Goal: Task Accomplishment & Management: Use online tool/utility

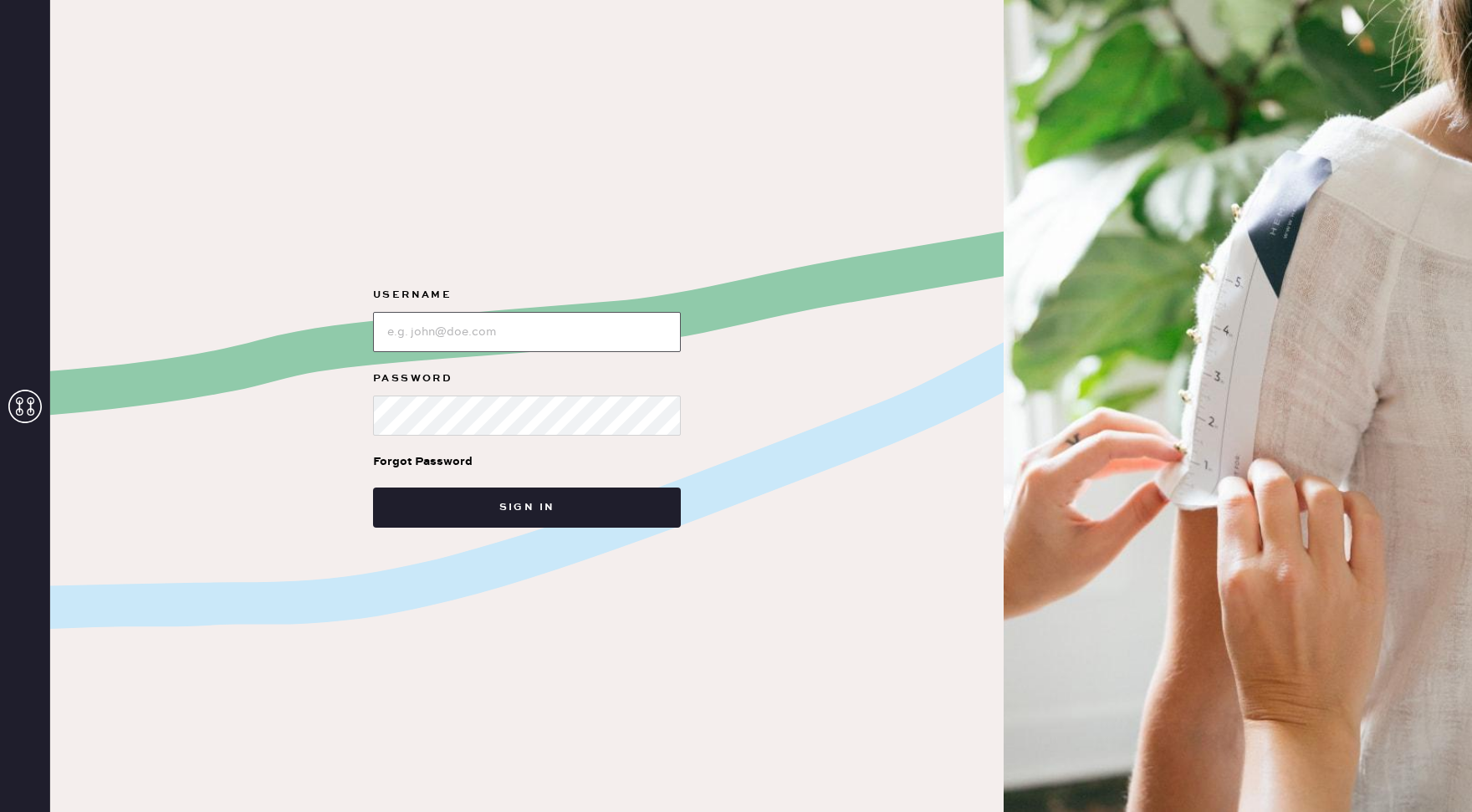
click at [424, 335] on input "loginName" at bounding box center [527, 331] width 308 height 41
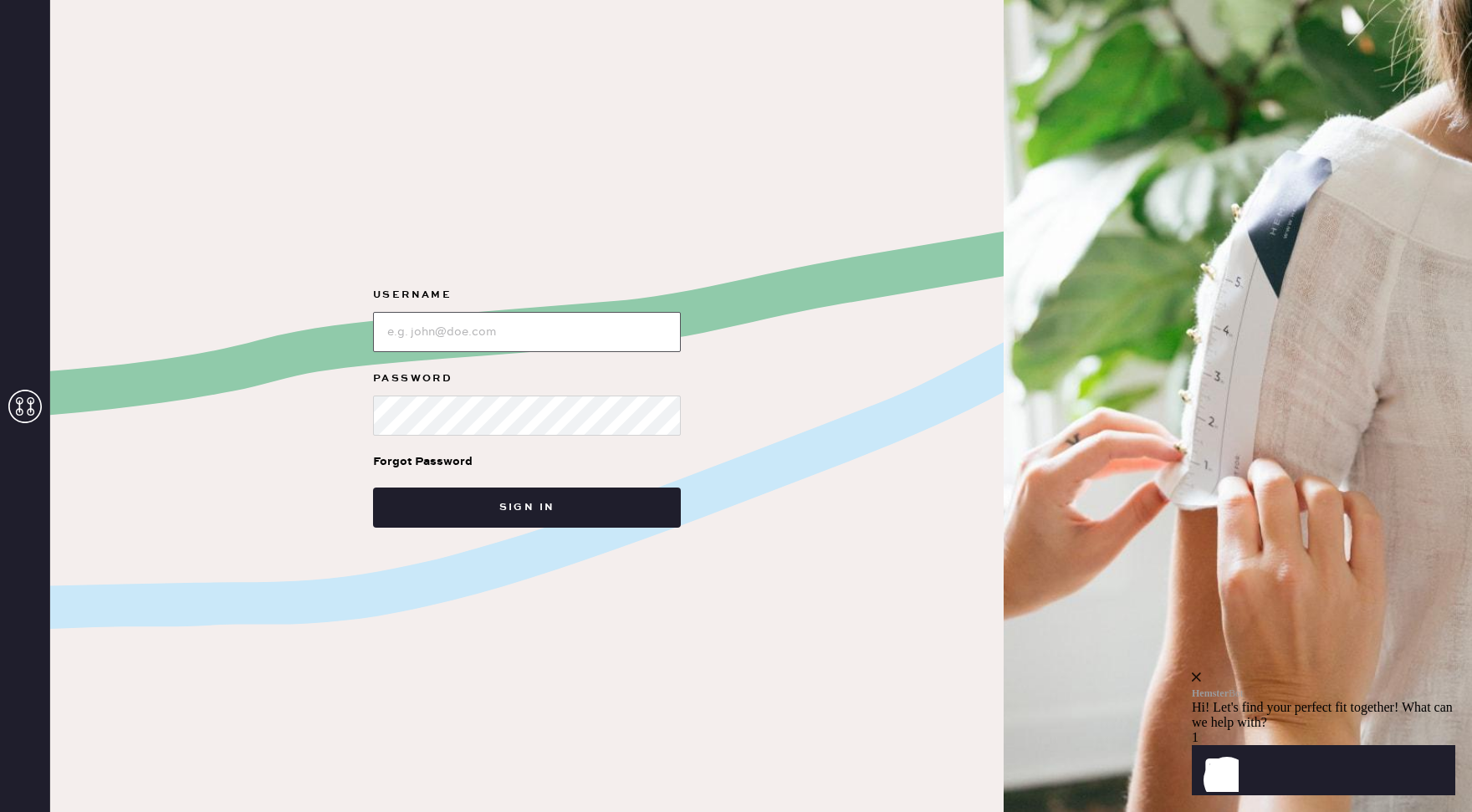
type input "reformationgeorgetown"
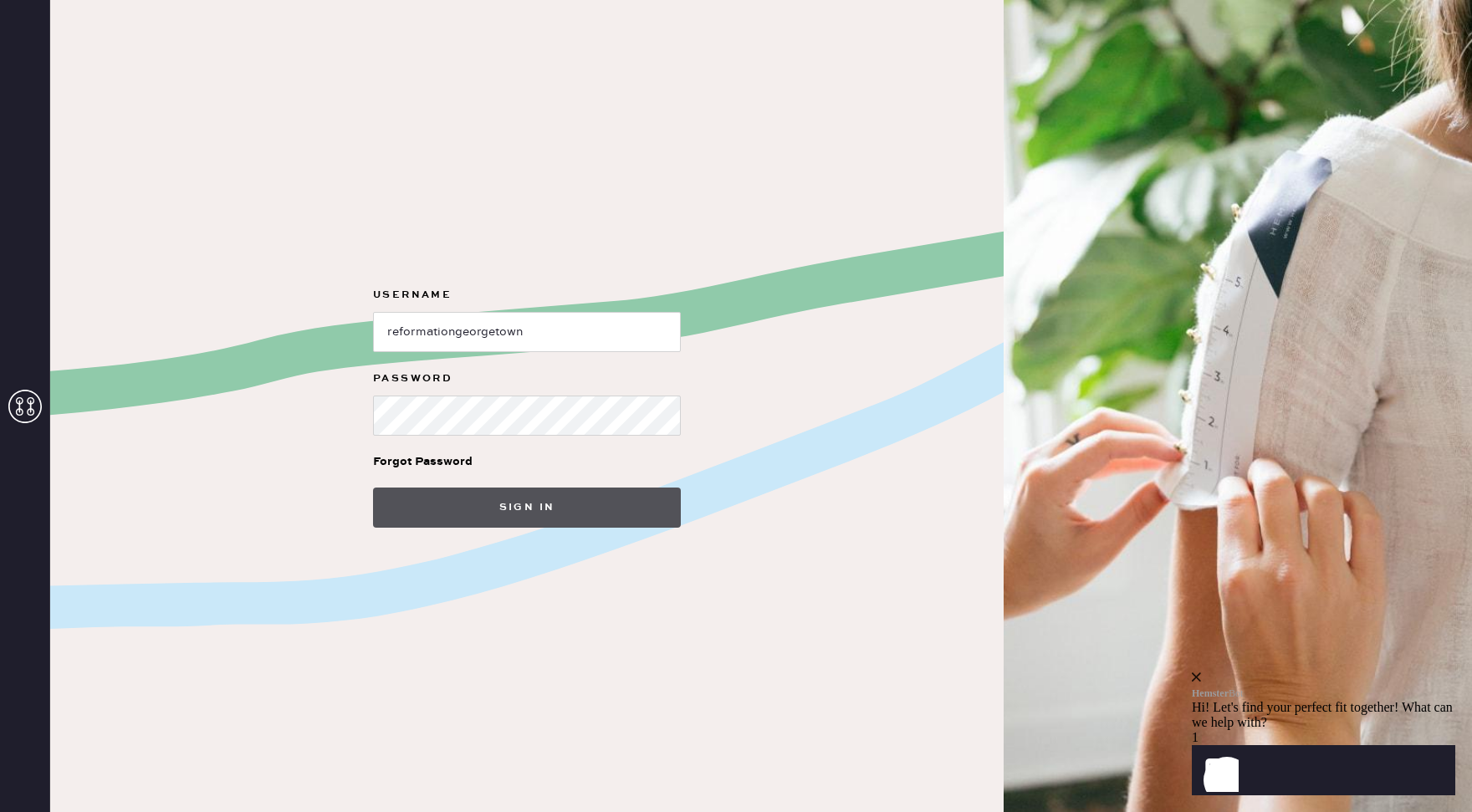
click at [528, 499] on button "Sign in" at bounding box center [527, 507] width 308 height 41
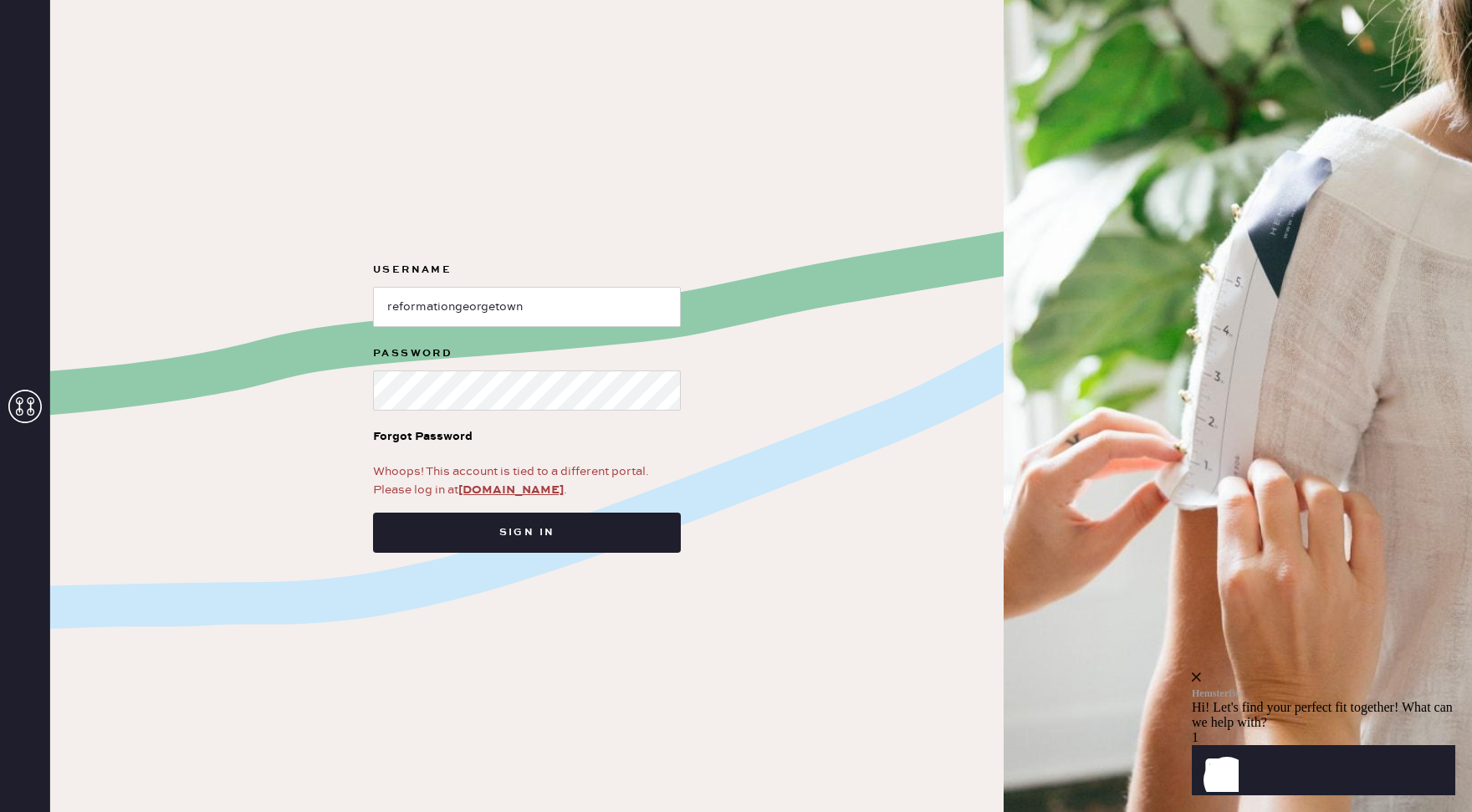
click at [24, 404] on icon at bounding box center [24, 406] width 33 height 33
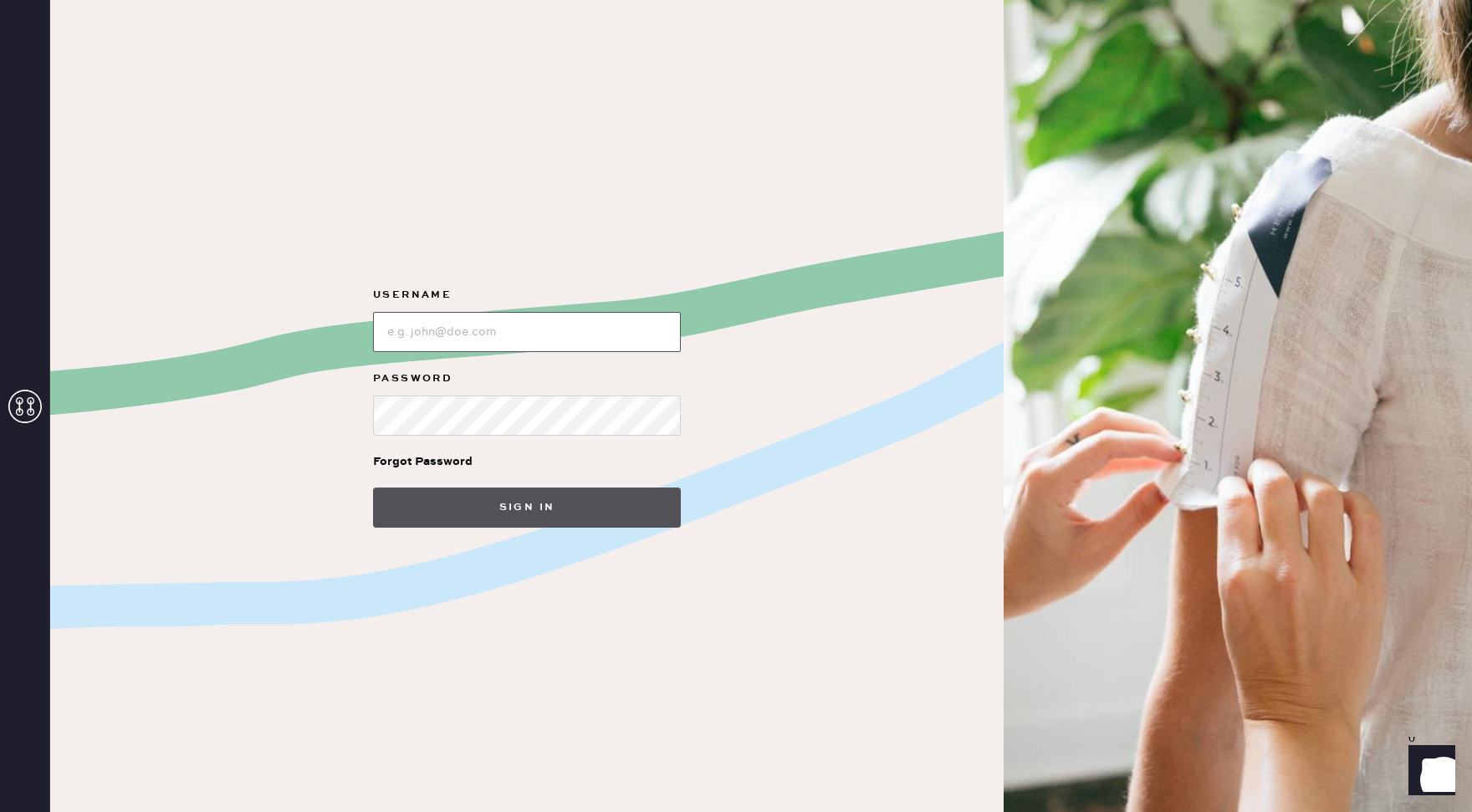
type input "reformationgeorgetown"
click at [476, 502] on button "Sign in" at bounding box center [527, 507] width 308 height 41
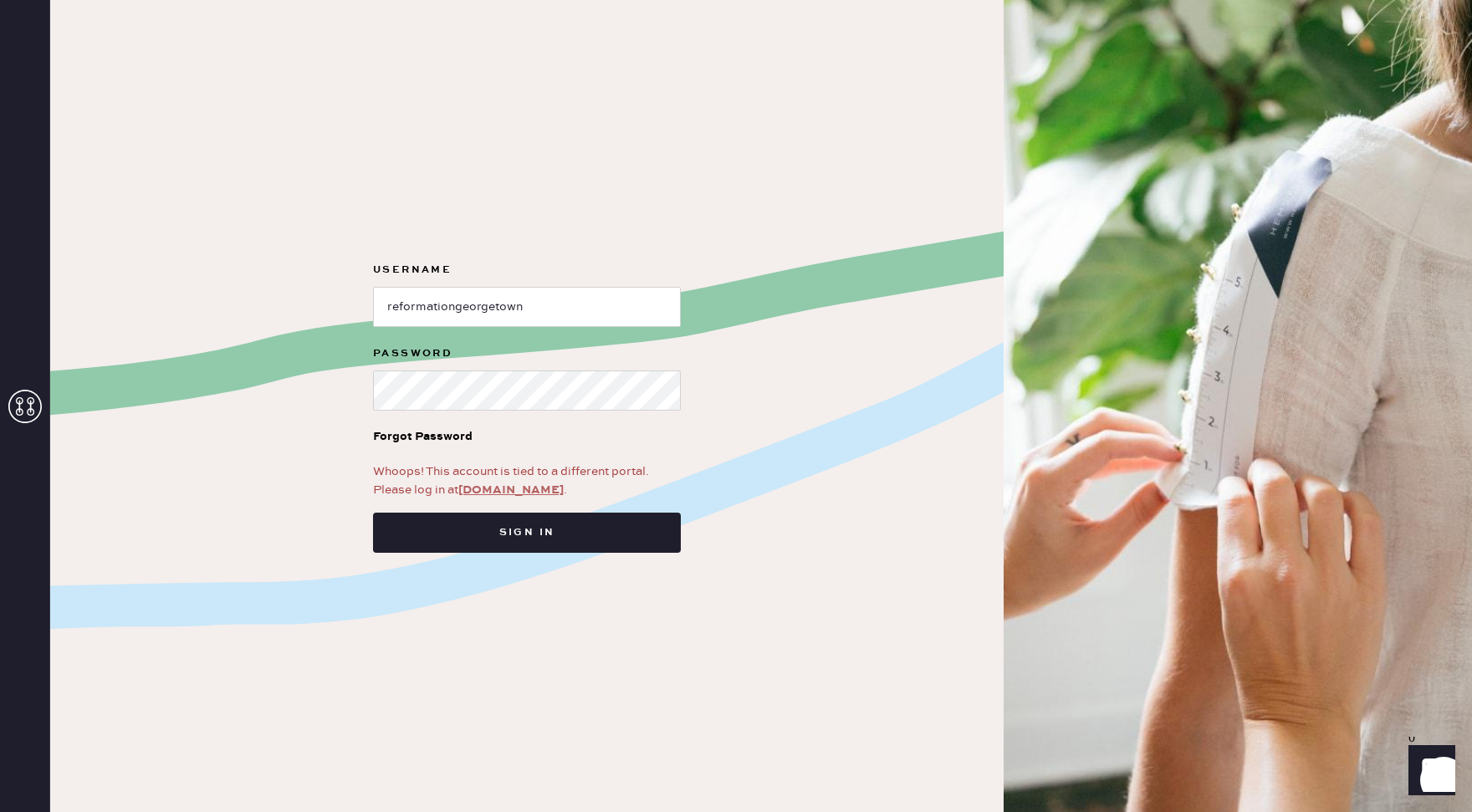
click at [508, 489] on link "[DOMAIN_NAME]" at bounding box center [510, 490] width 105 height 15
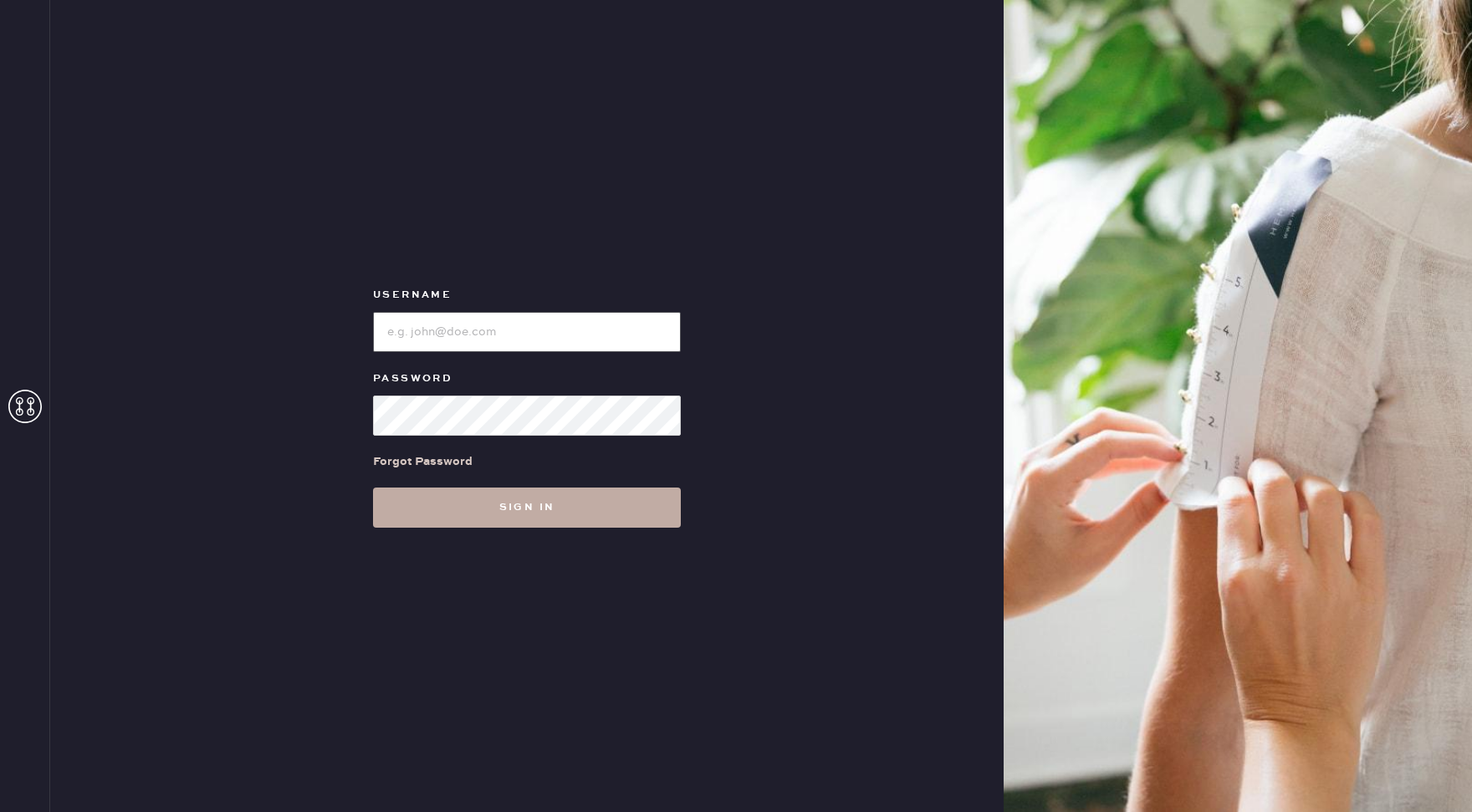
type input "reformationgeorgetown"
click at [534, 513] on button "Sign in" at bounding box center [527, 507] width 308 height 41
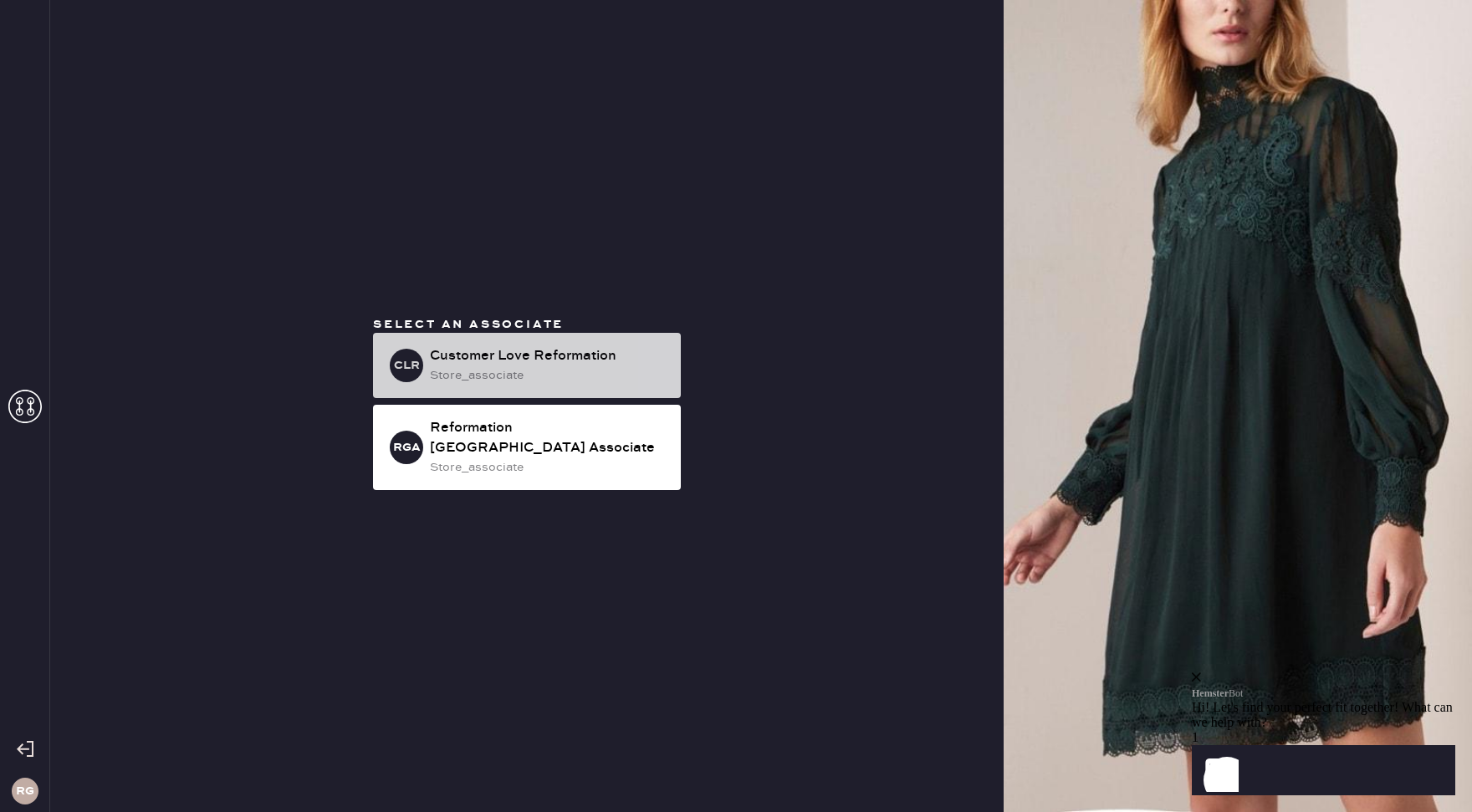
click at [525, 361] on div "Customer Love Reformation" at bounding box center [548, 356] width 238 height 20
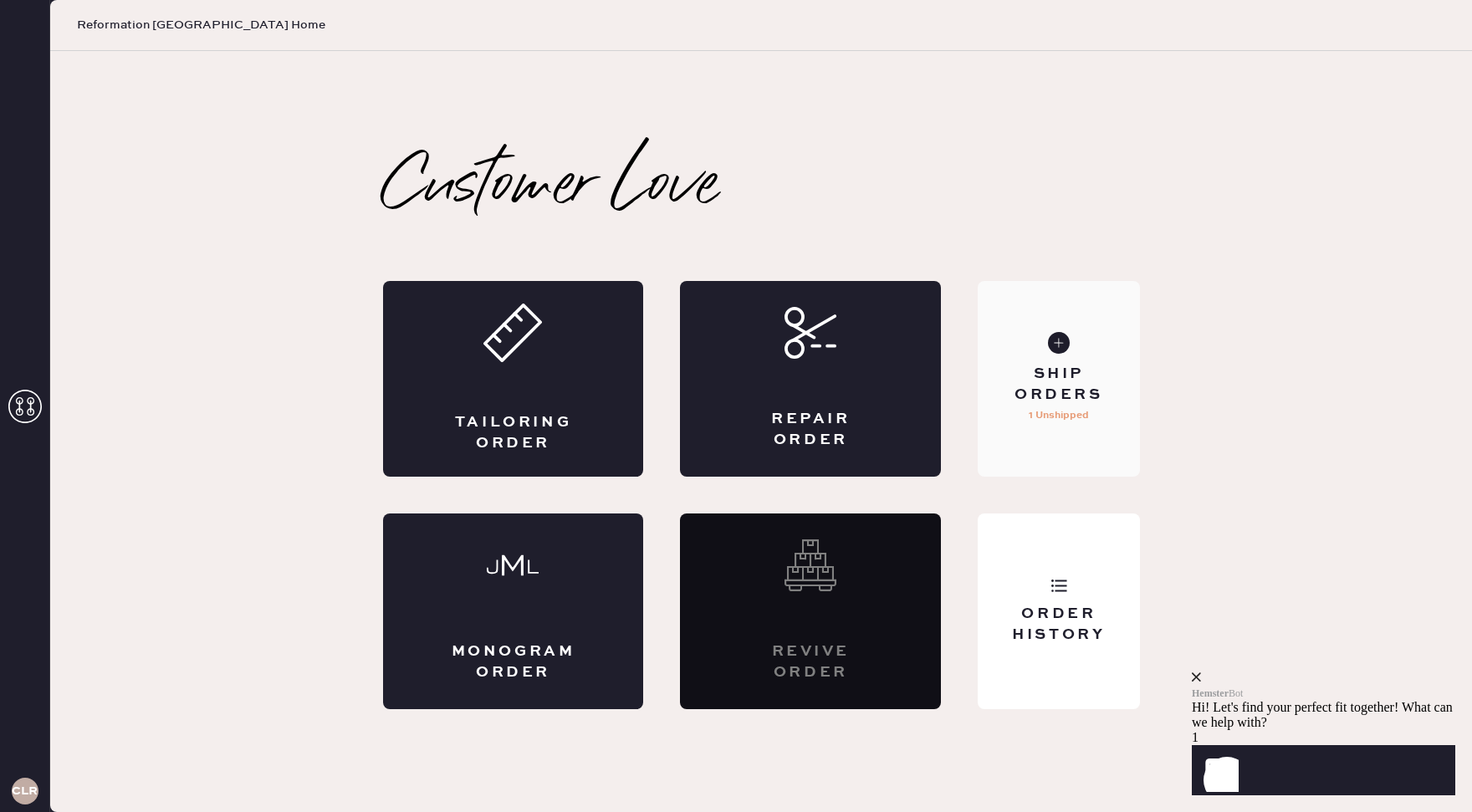
click at [1080, 416] on p "1 Unshipped" at bounding box center [1058, 415] width 60 height 20
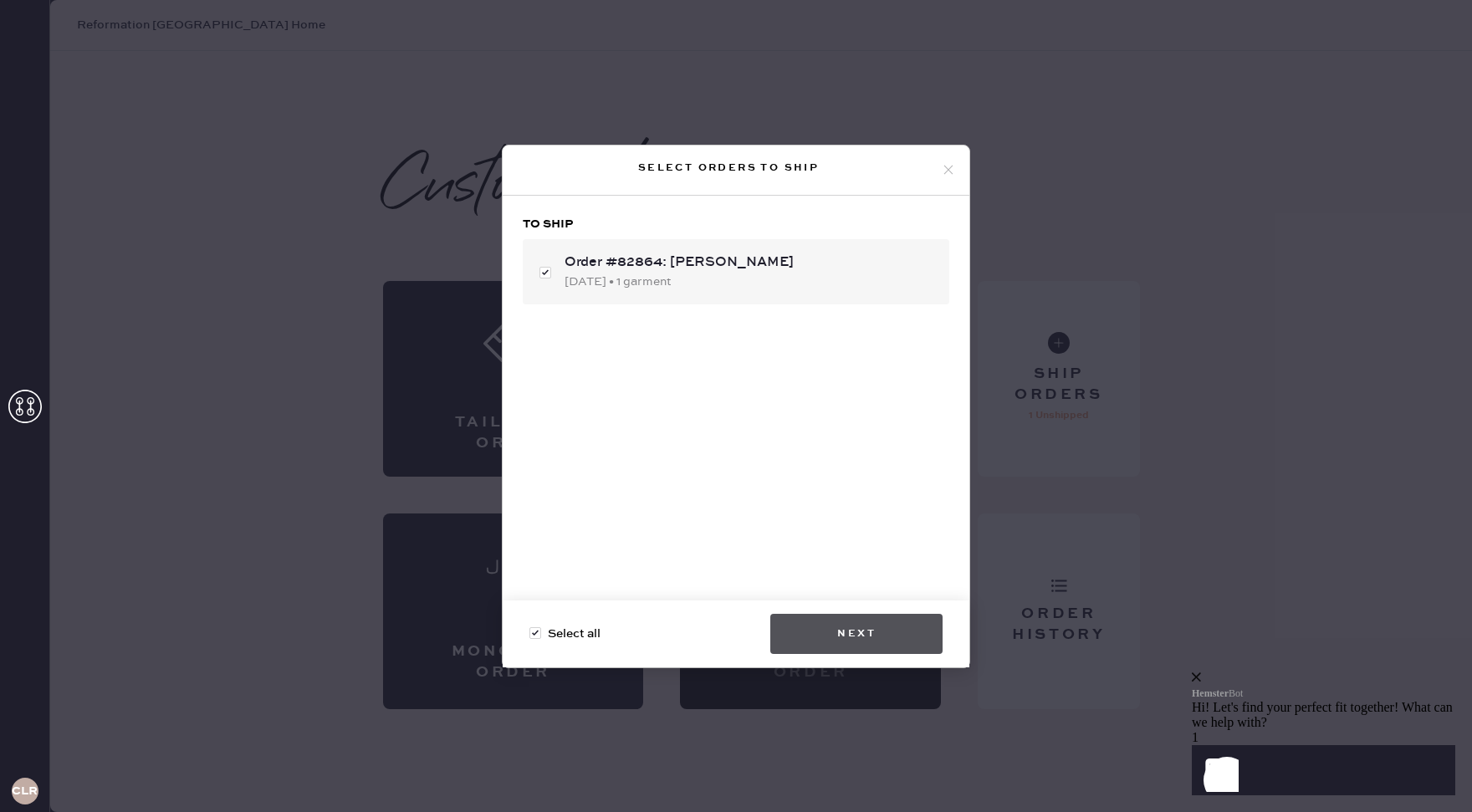
click at [876, 637] on button "Next" at bounding box center [855, 634] width 172 height 41
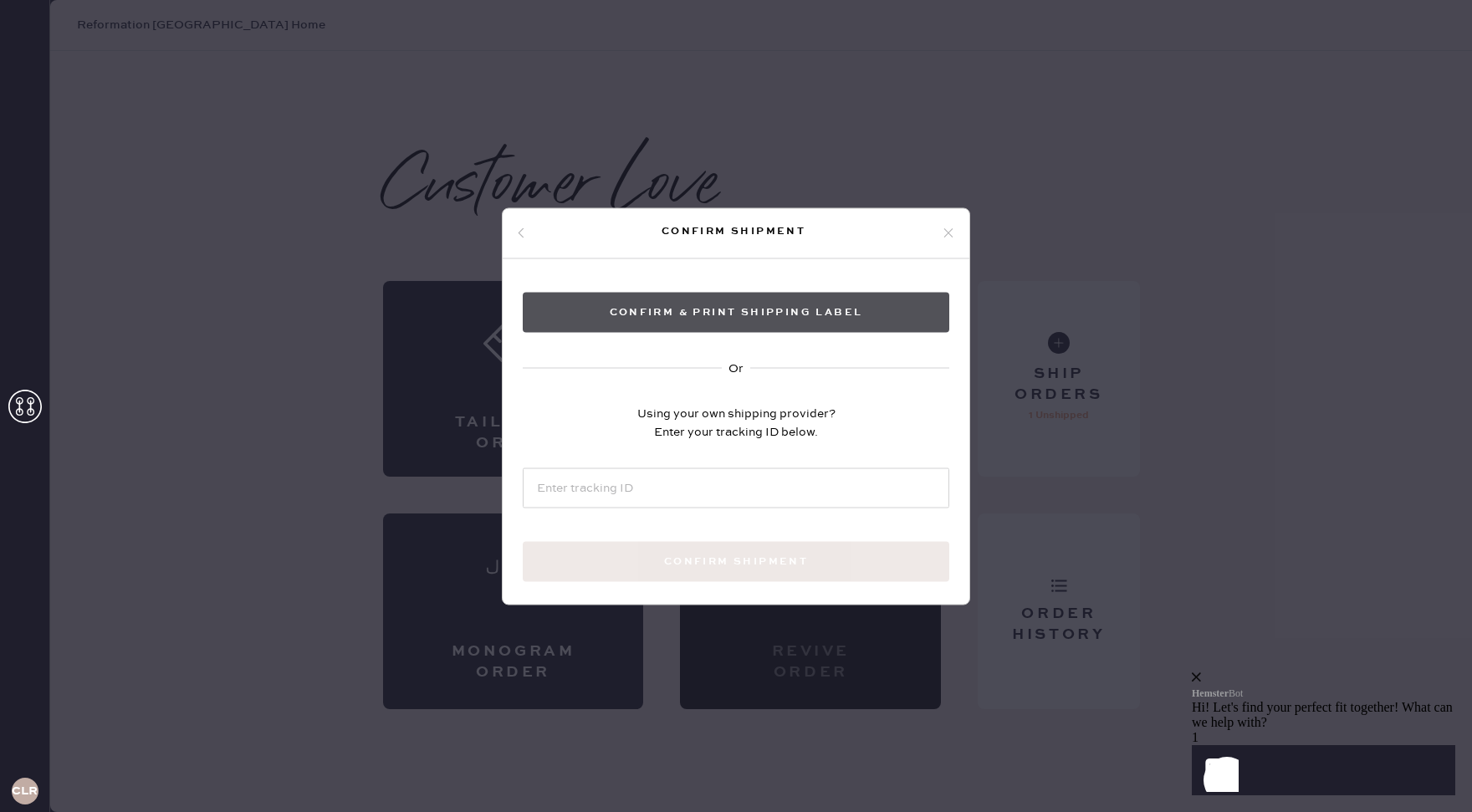
click at [749, 316] on button "Confirm & Print shipping label" at bounding box center [736, 311] width 427 height 41
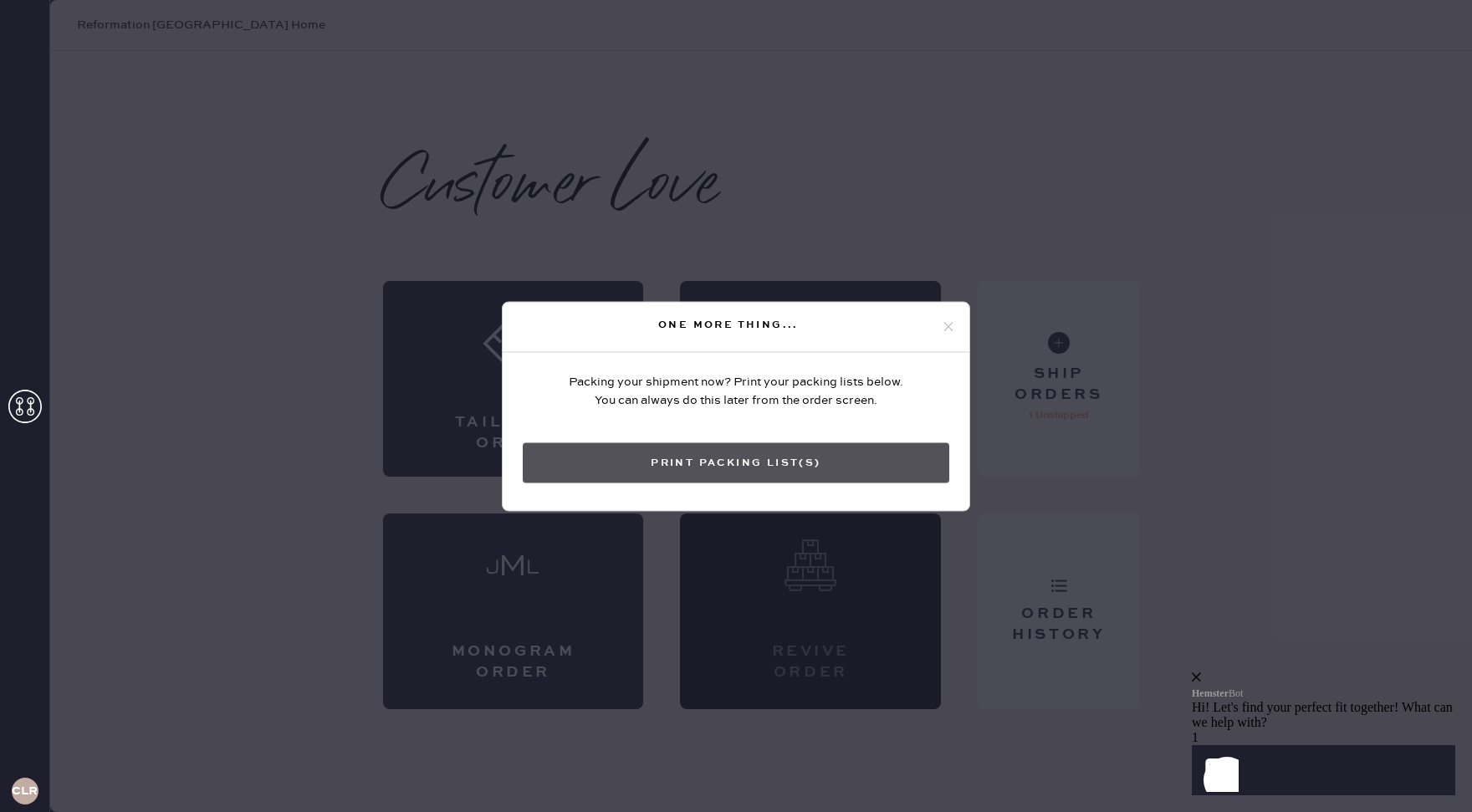
click at [848, 463] on button "Print Packing List(s)" at bounding box center [736, 462] width 427 height 41
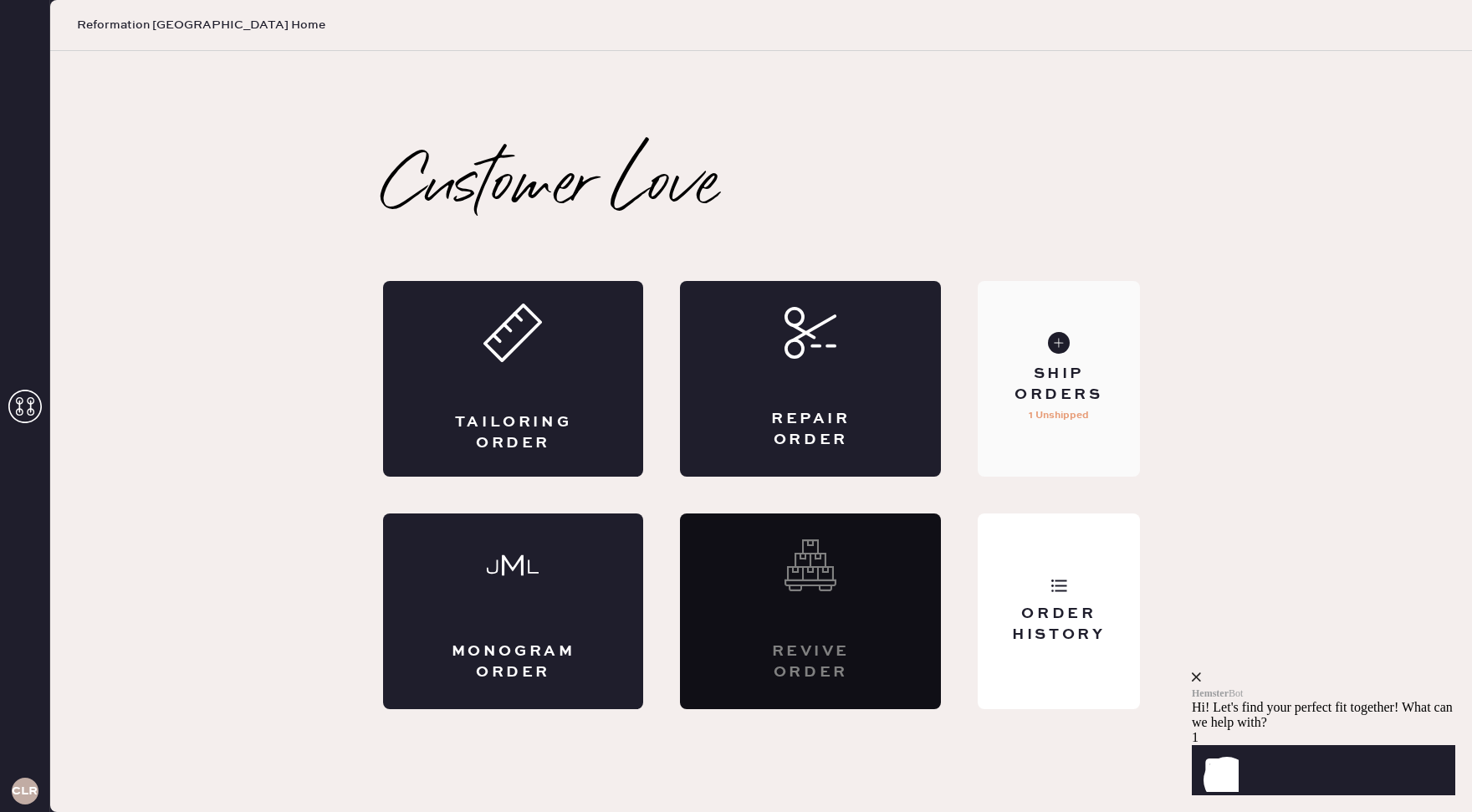
click at [1059, 365] on div "Ship Orders" at bounding box center [1059, 384] width 135 height 41
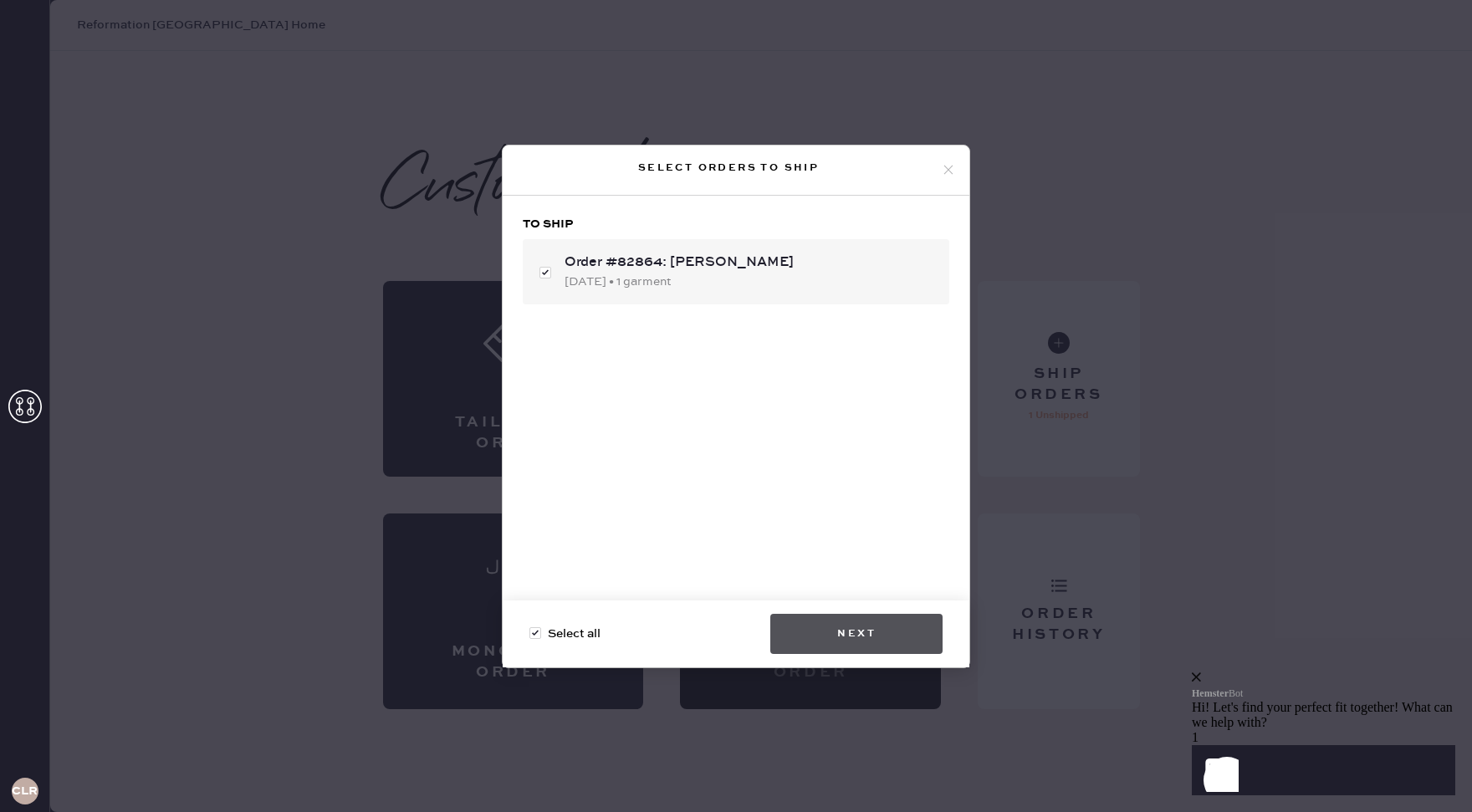
click at [853, 620] on button "Next" at bounding box center [855, 634] width 172 height 41
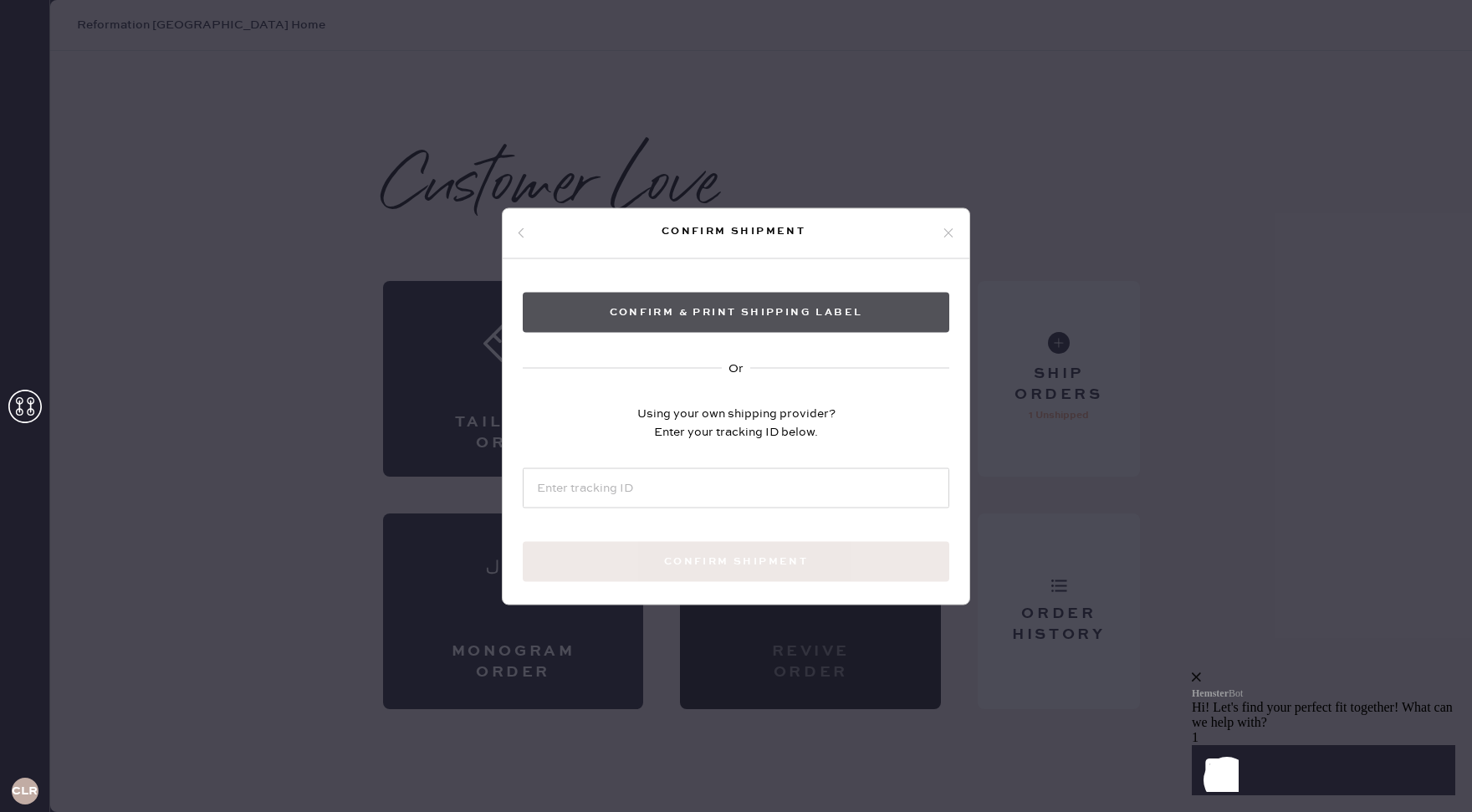
click at [747, 303] on button "Confirm & Print shipping label" at bounding box center [736, 311] width 427 height 41
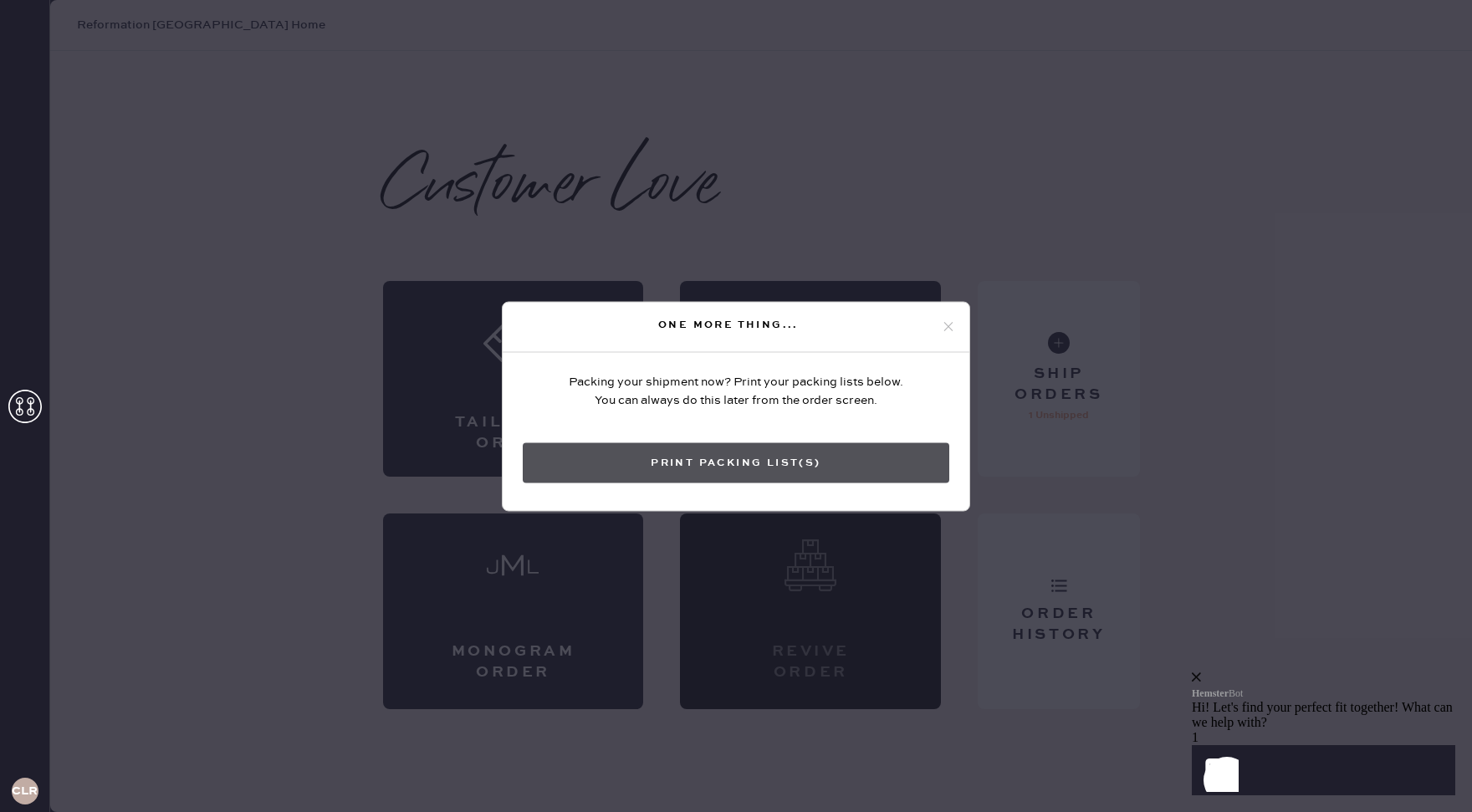
click at [712, 459] on button "Print Packing List(s)" at bounding box center [736, 462] width 427 height 41
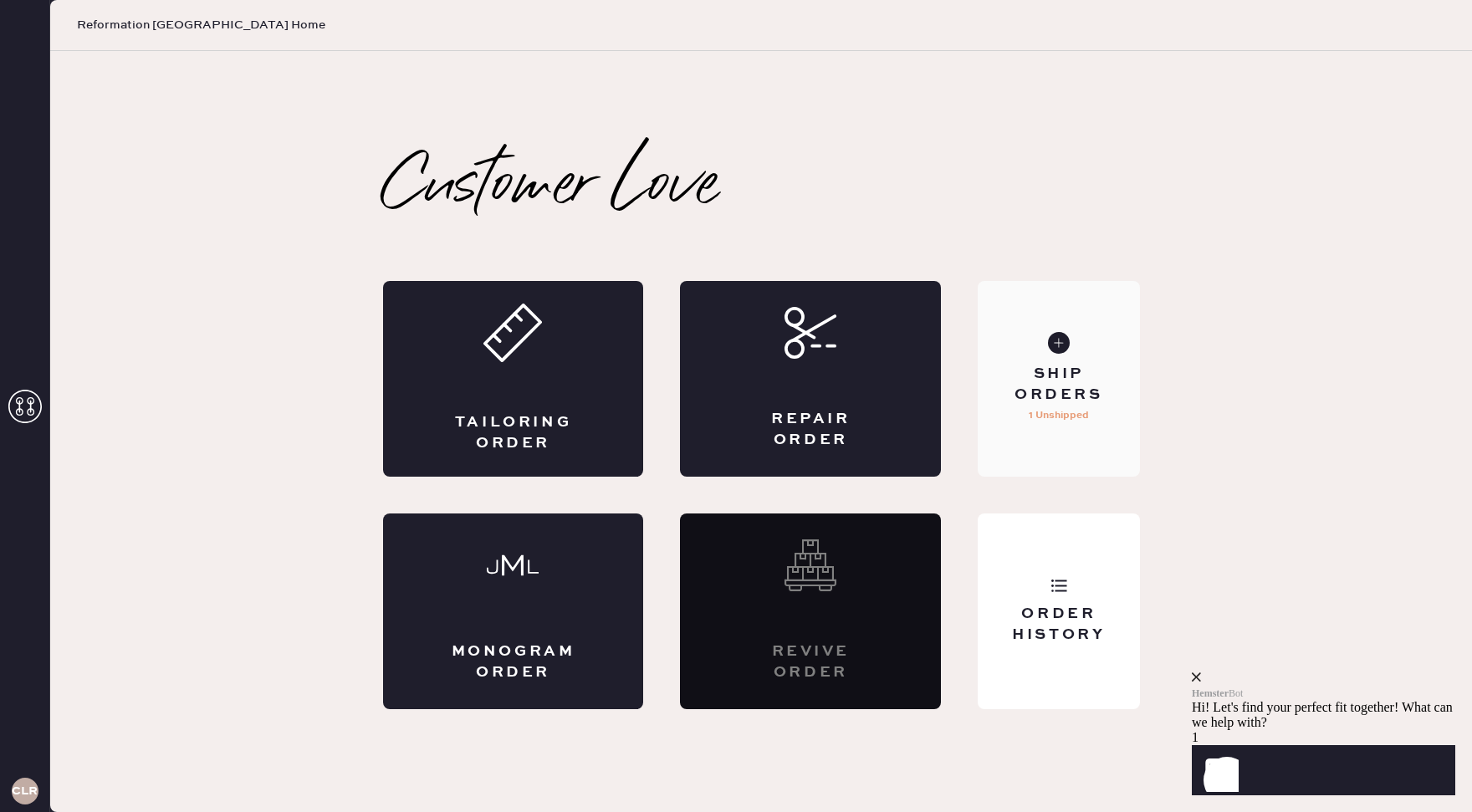
click at [1075, 452] on div "Ship Orders 1 Unshipped" at bounding box center [1058, 378] width 161 height 195
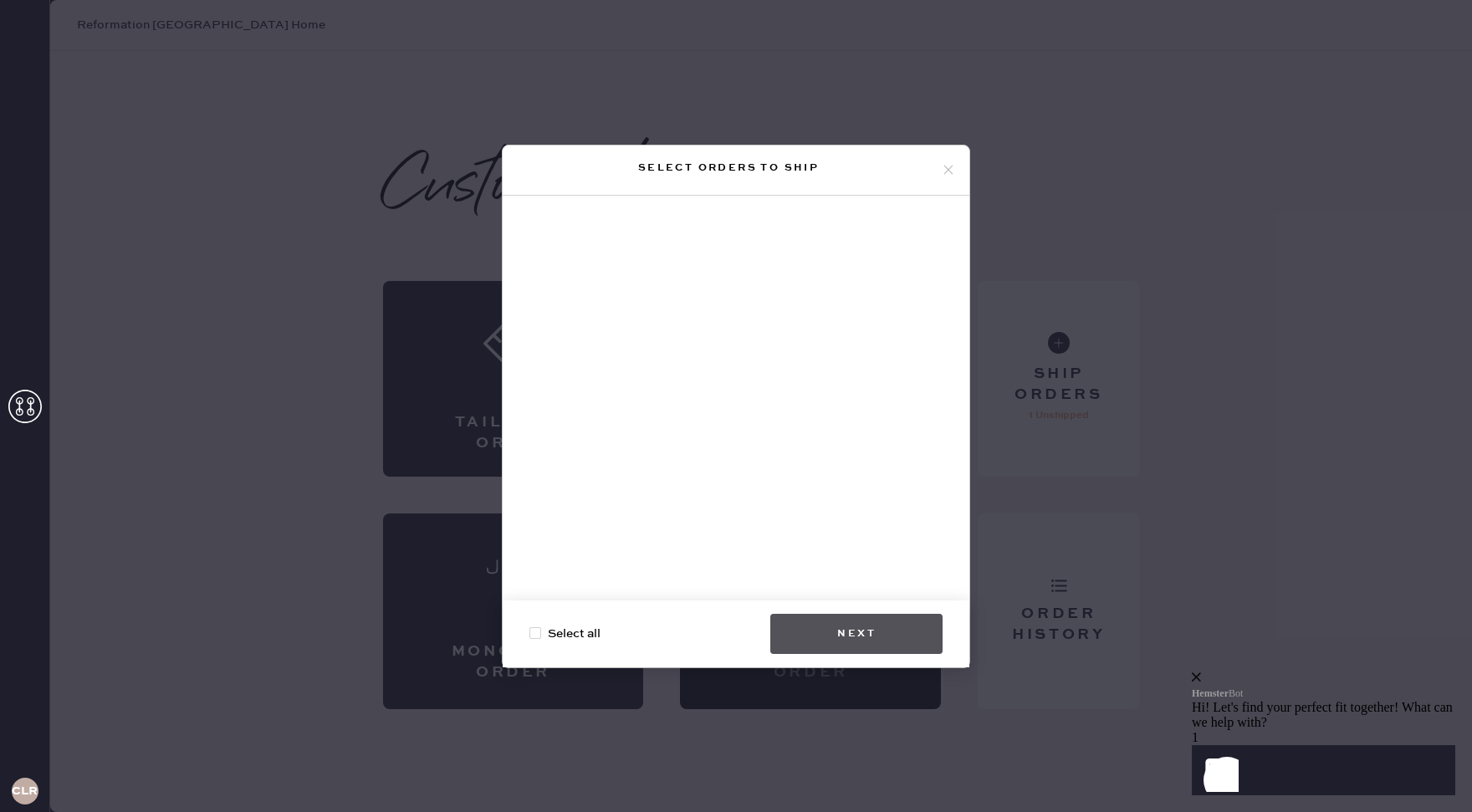
click at [915, 639] on button "Next" at bounding box center [855, 634] width 172 height 41
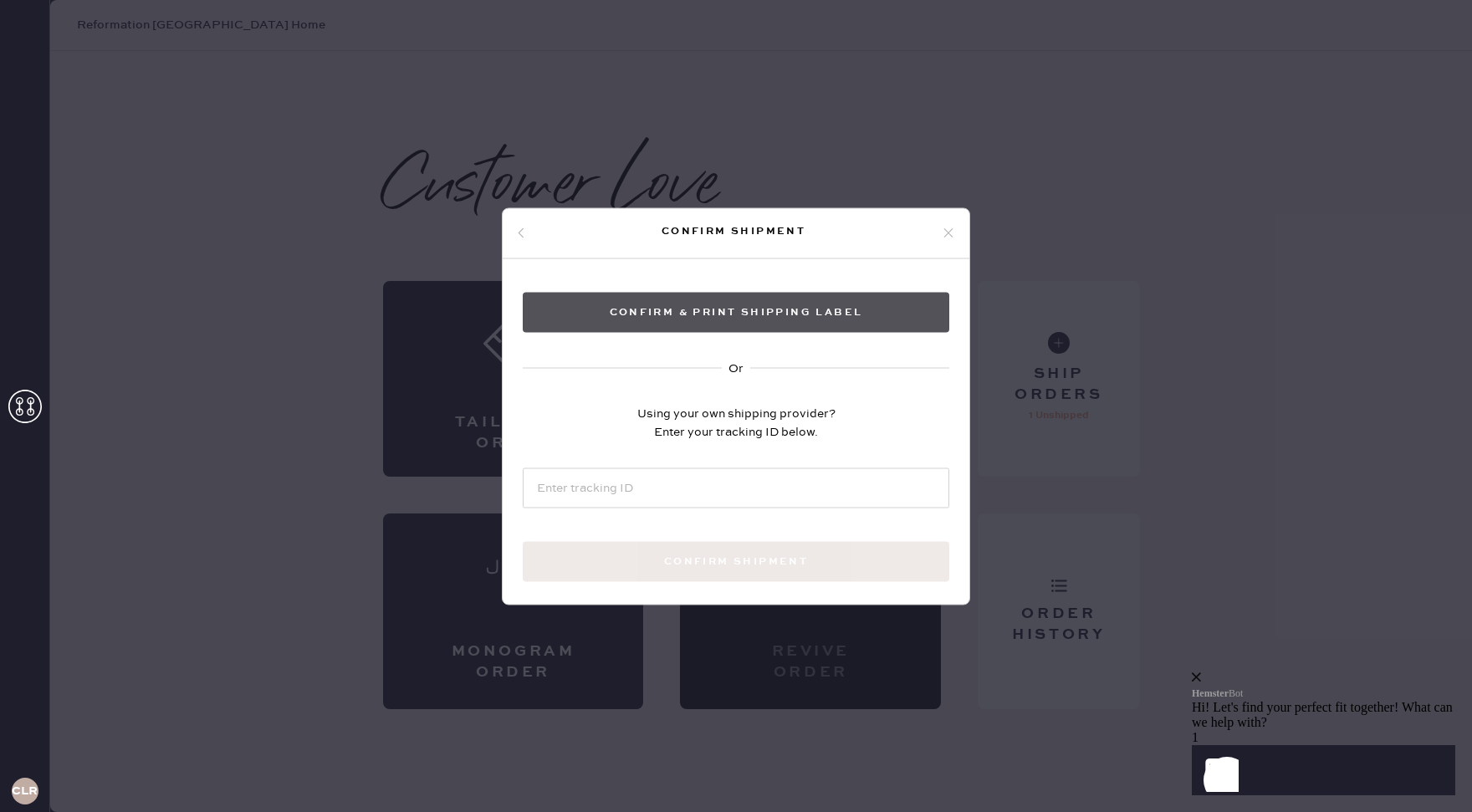
click at [812, 311] on button "Confirm & Print shipping label" at bounding box center [736, 311] width 427 height 41
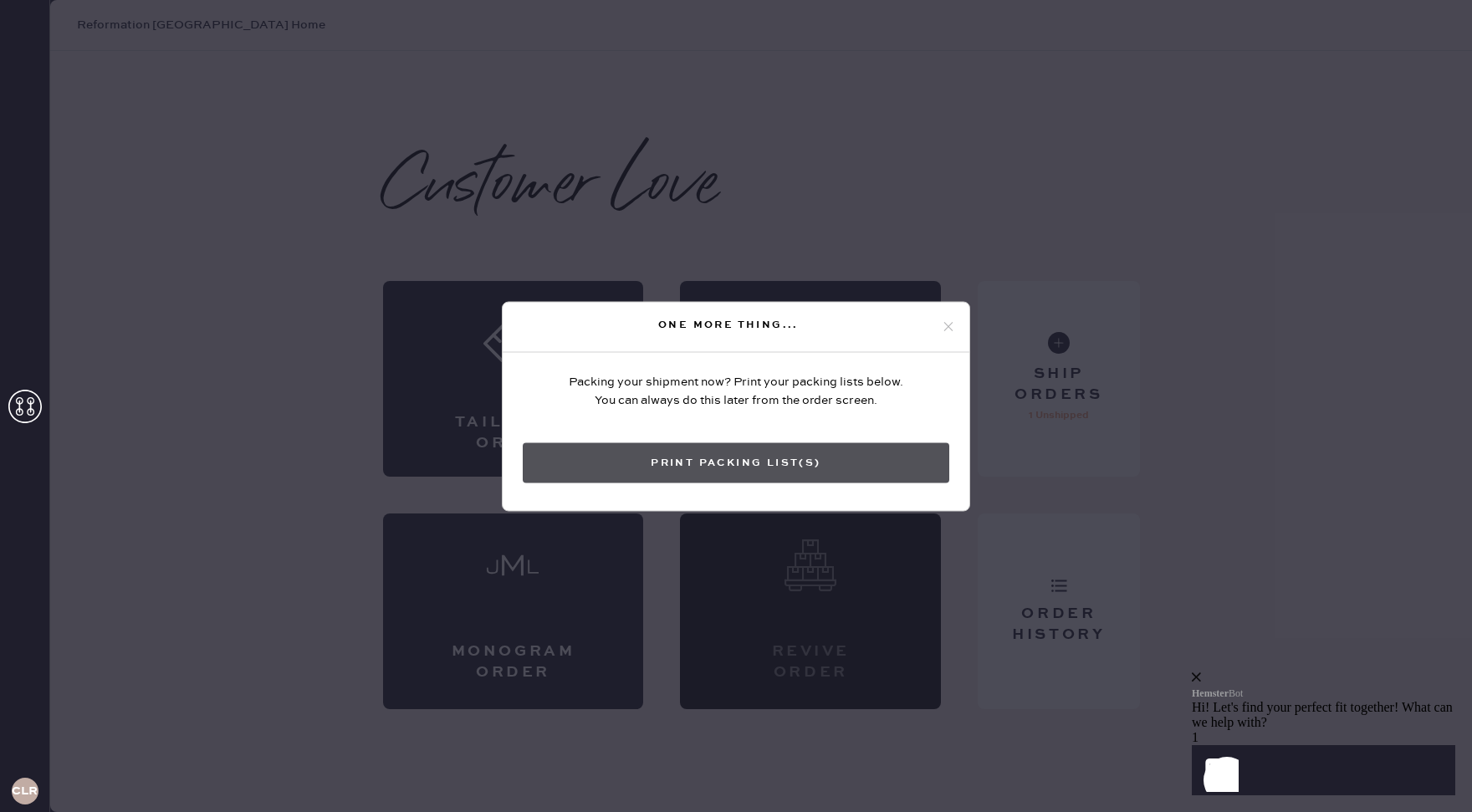
click at [756, 468] on button "Print Packing List(s)" at bounding box center [736, 462] width 427 height 41
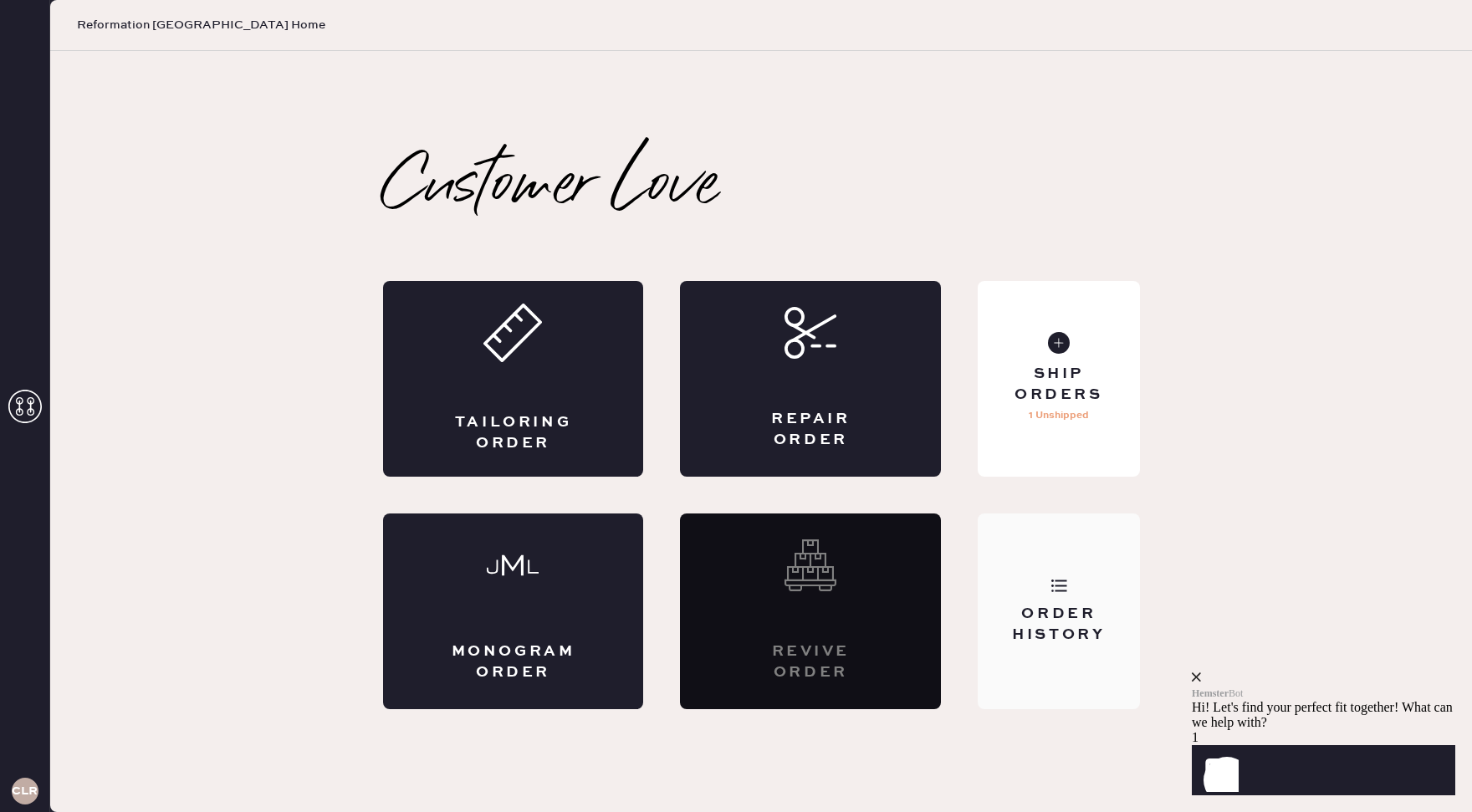
click at [1077, 635] on div "Order History" at bounding box center [1059, 625] width 135 height 41
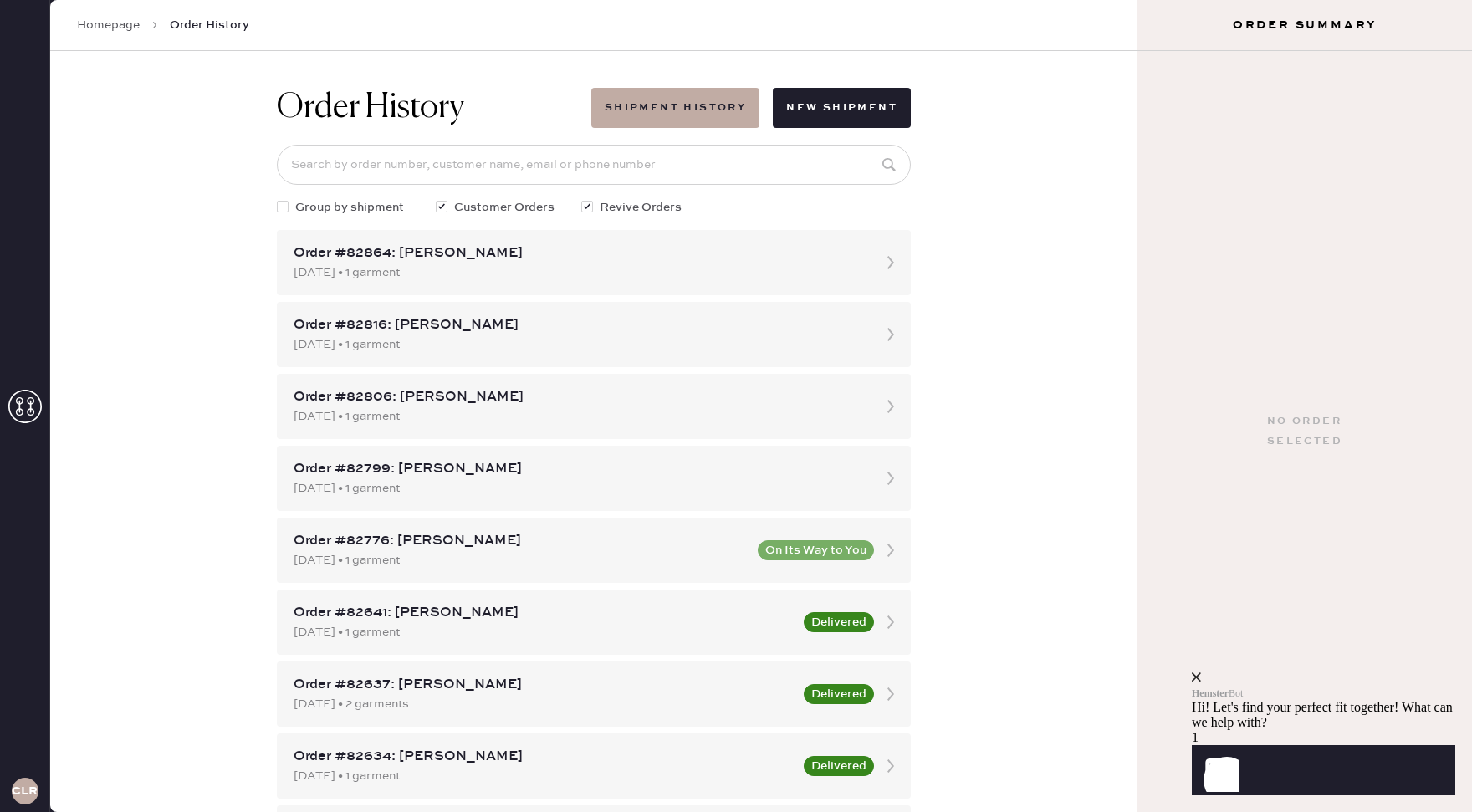
click at [637, 251] on div "Order #82864: Olivia Jones" at bounding box center [578, 253] width 570 height 20
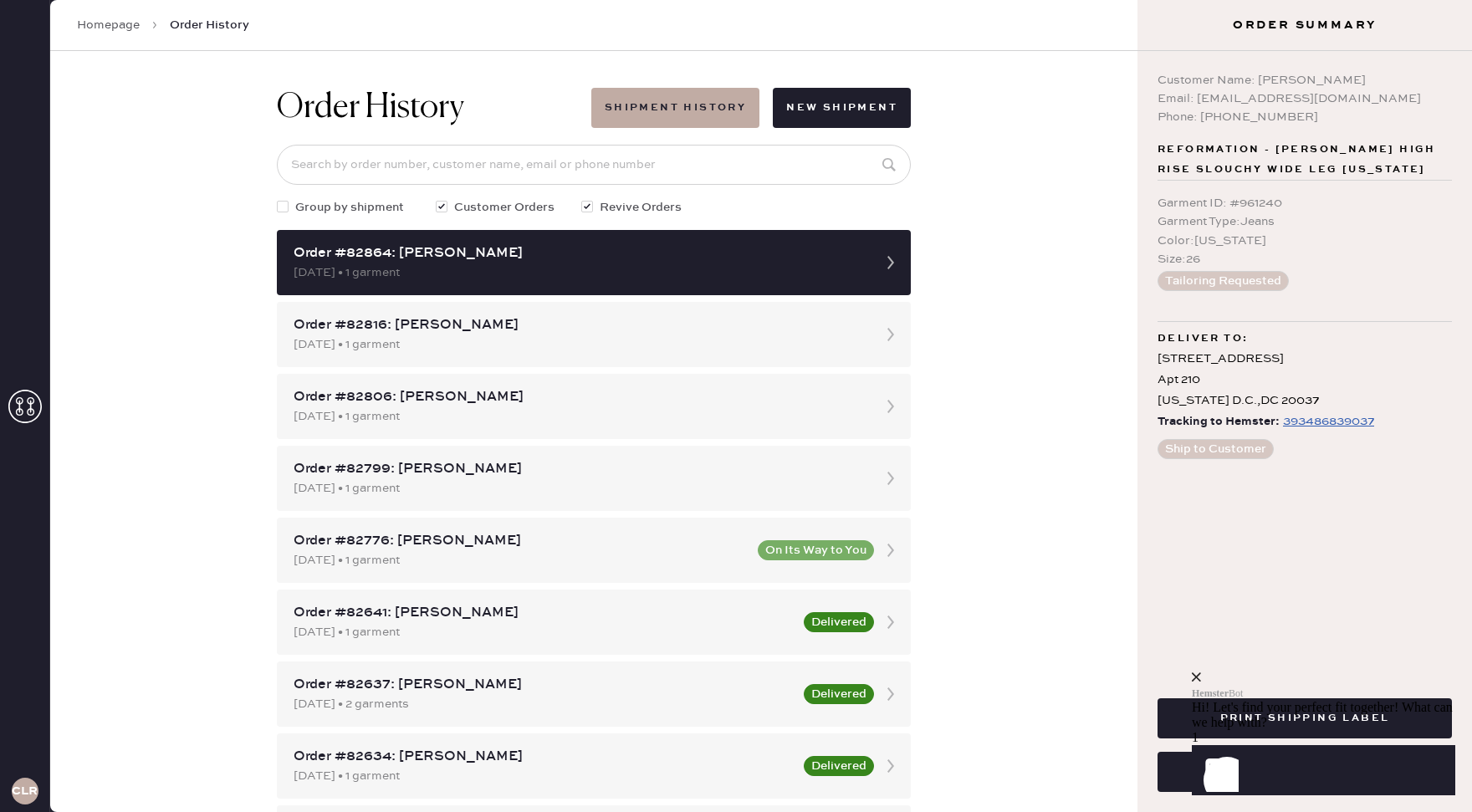
click at [1442, 670] on div "Hemster Bot Hi! Let's find your perfect fit together! What can we help with?" at bounding box center [1323, 699] width 264 height 60
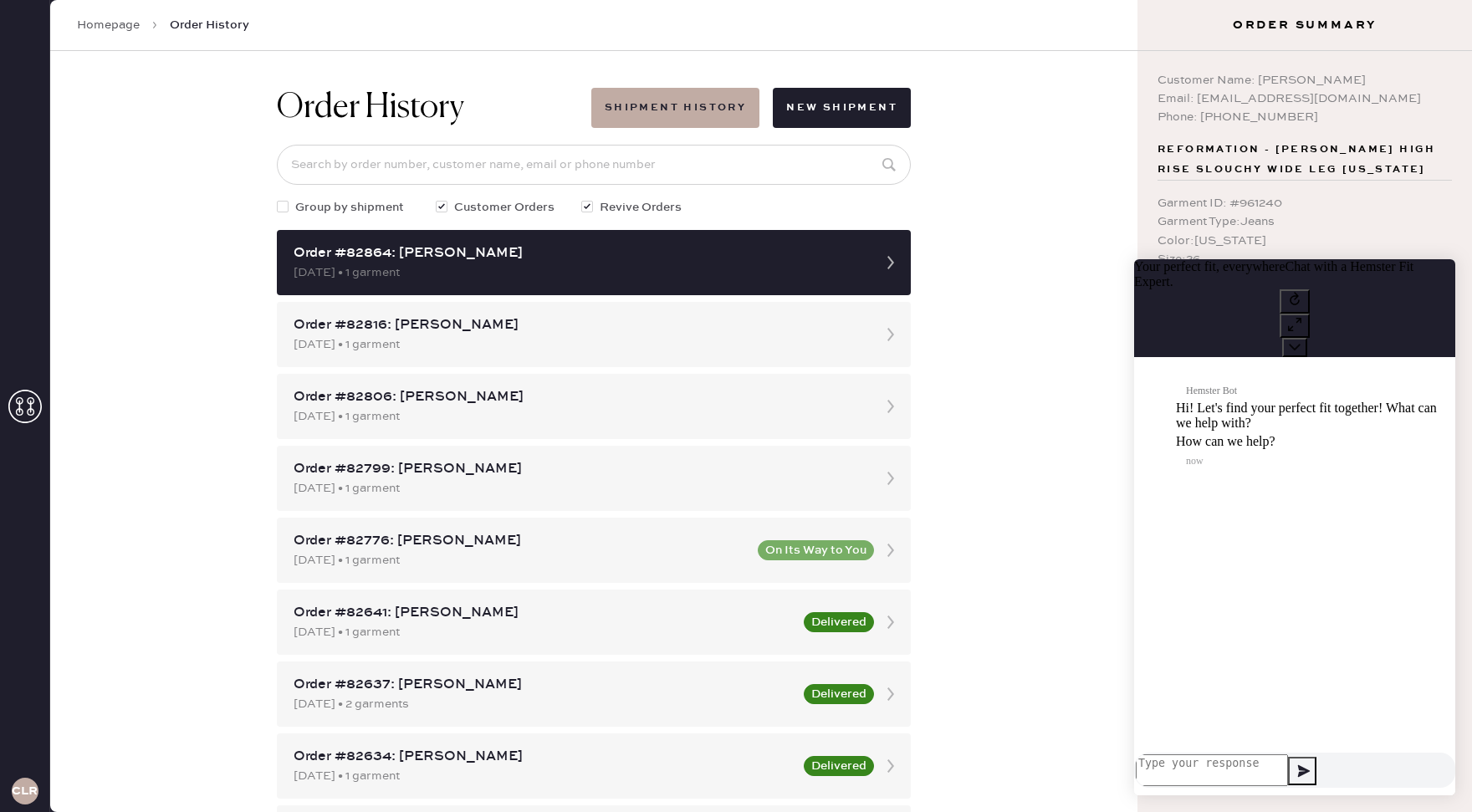
scroll to position [1, 0]
click at [1307, 338] on button at bounding box center [1295, 347] width 25 height 19
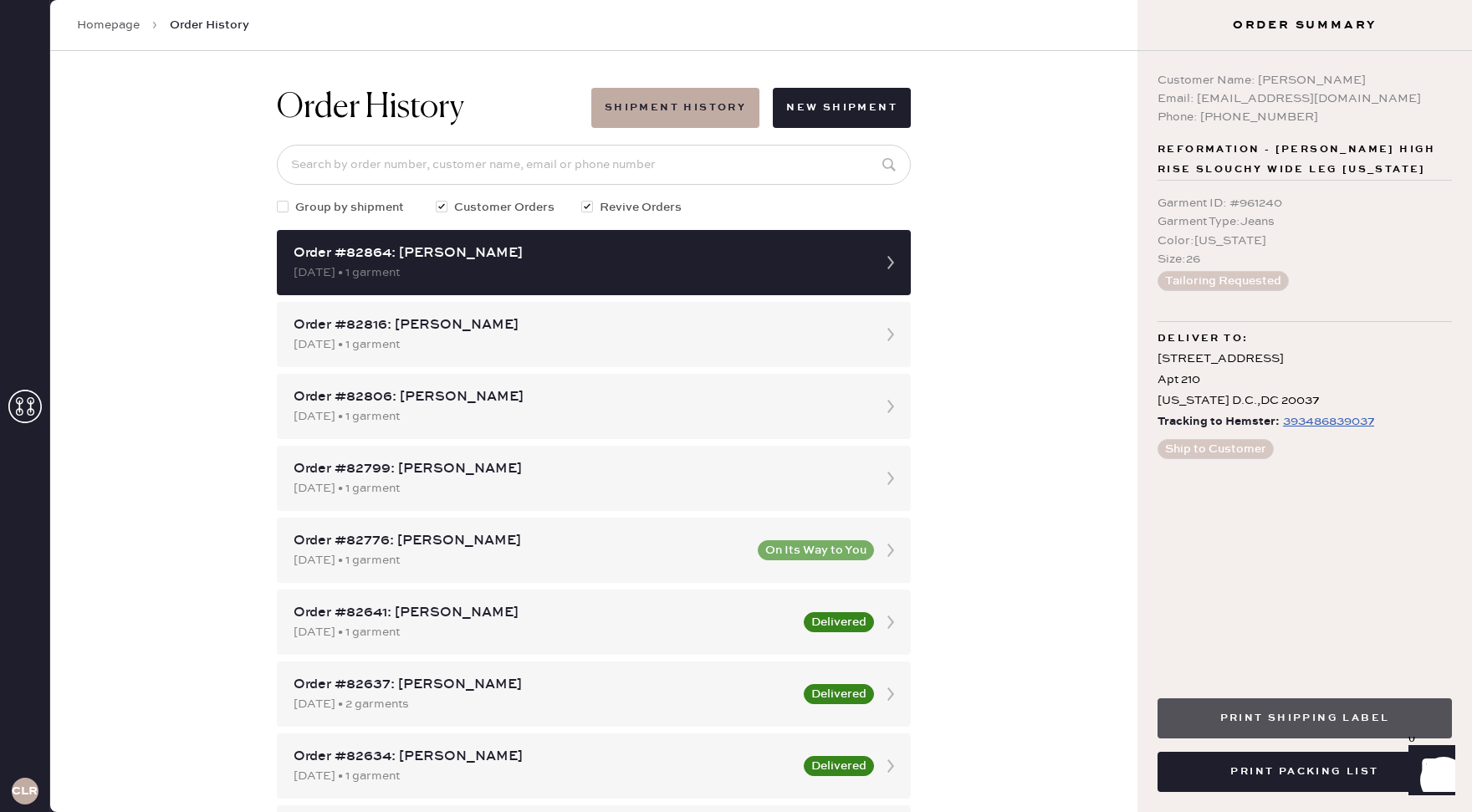
click at [1294, 715] on button "Print Shipping Label" at bounding box center [1304, 717] width 294 height 41
